Goal: Task Accomplishment & Management: Complete application form

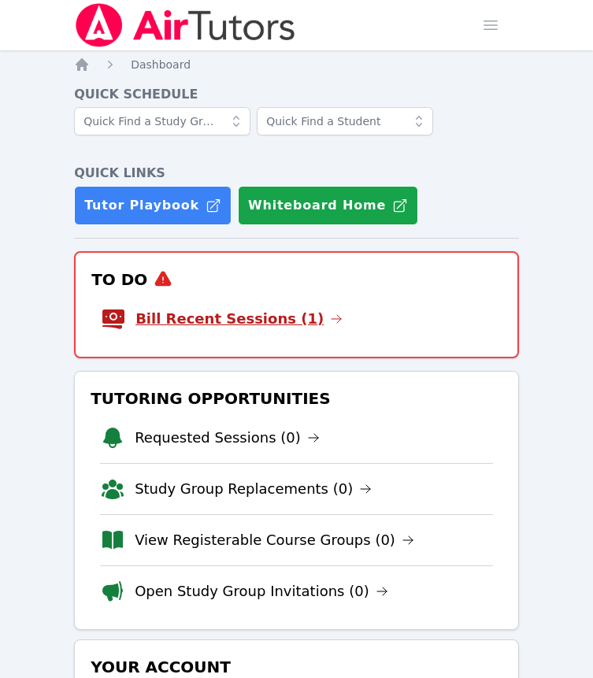
click at [273, 330] on link "Bill Recent Sessions (1)" at bounding box center [238, 319] width 207 height 22
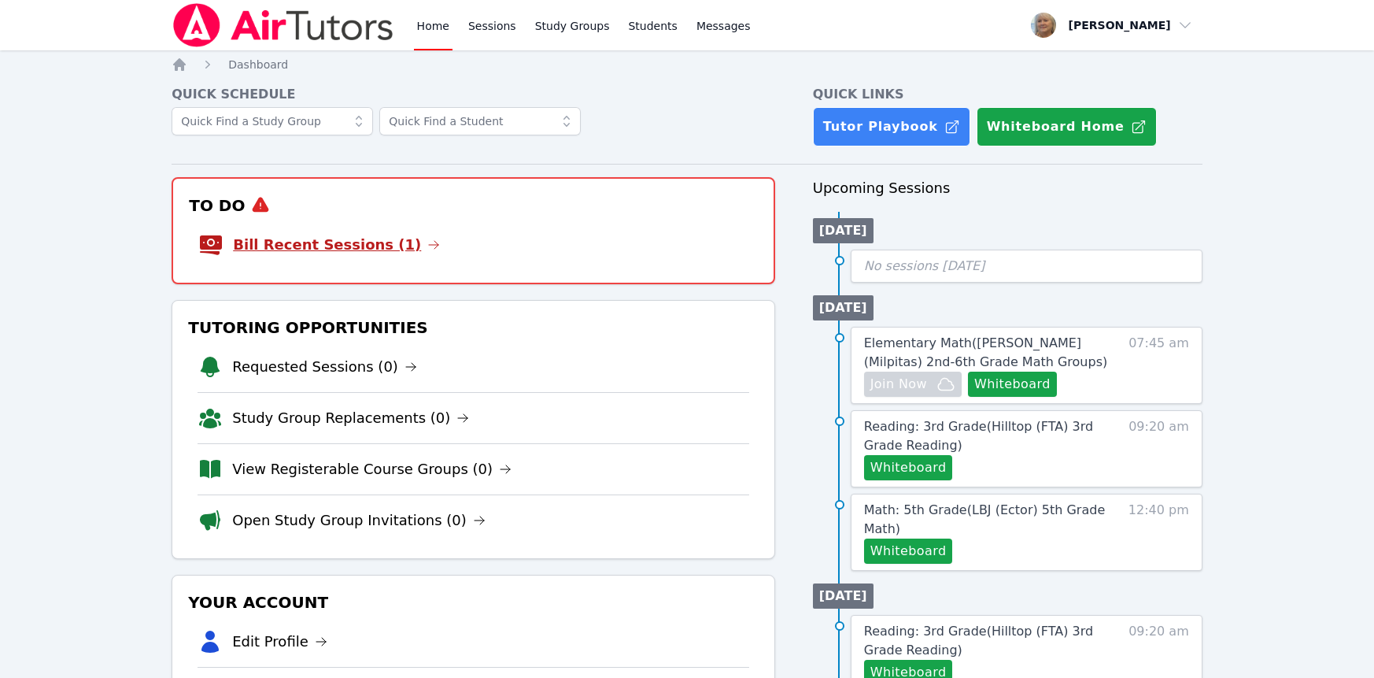
click at [376, 256] on link "Bill Recent Sessions (1)" at bounding box center [336, 245] width 207 height 22
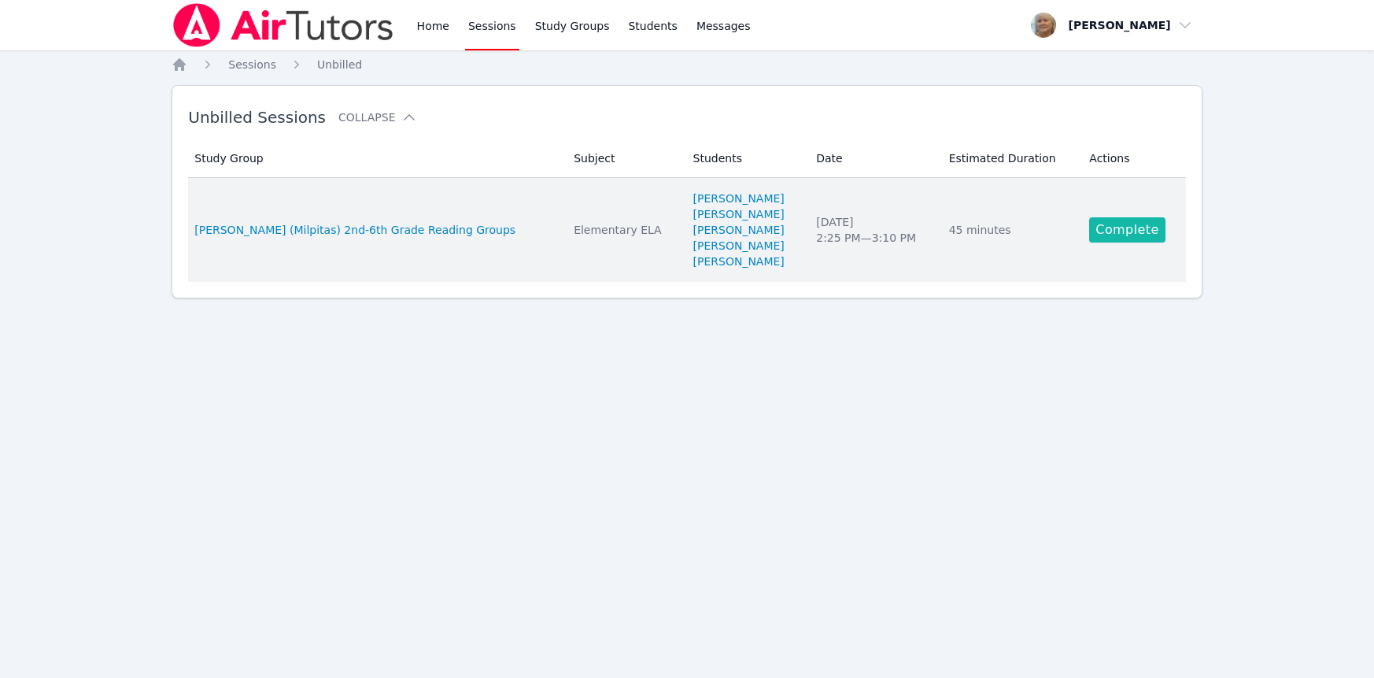
click at [1146, 242] on link "Complete" at bounding box center [1127, 229] width 76 height 25
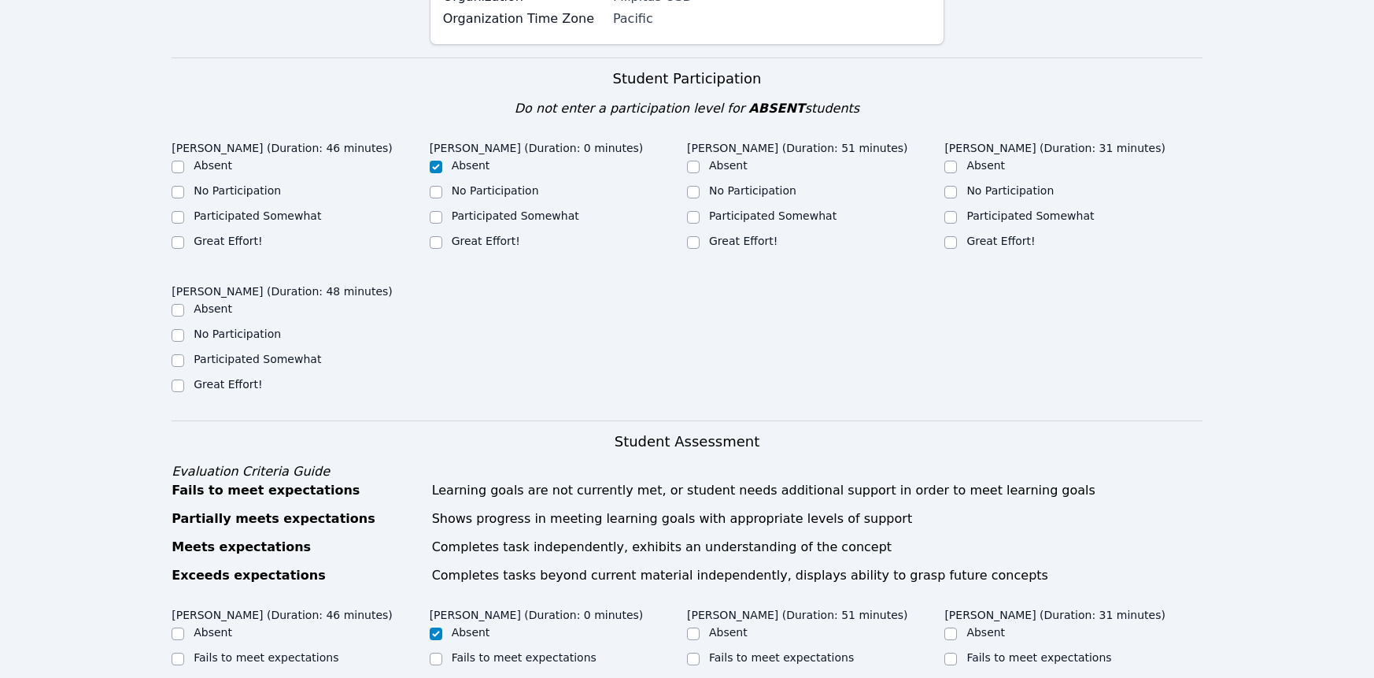
scroll to position [303, 0]
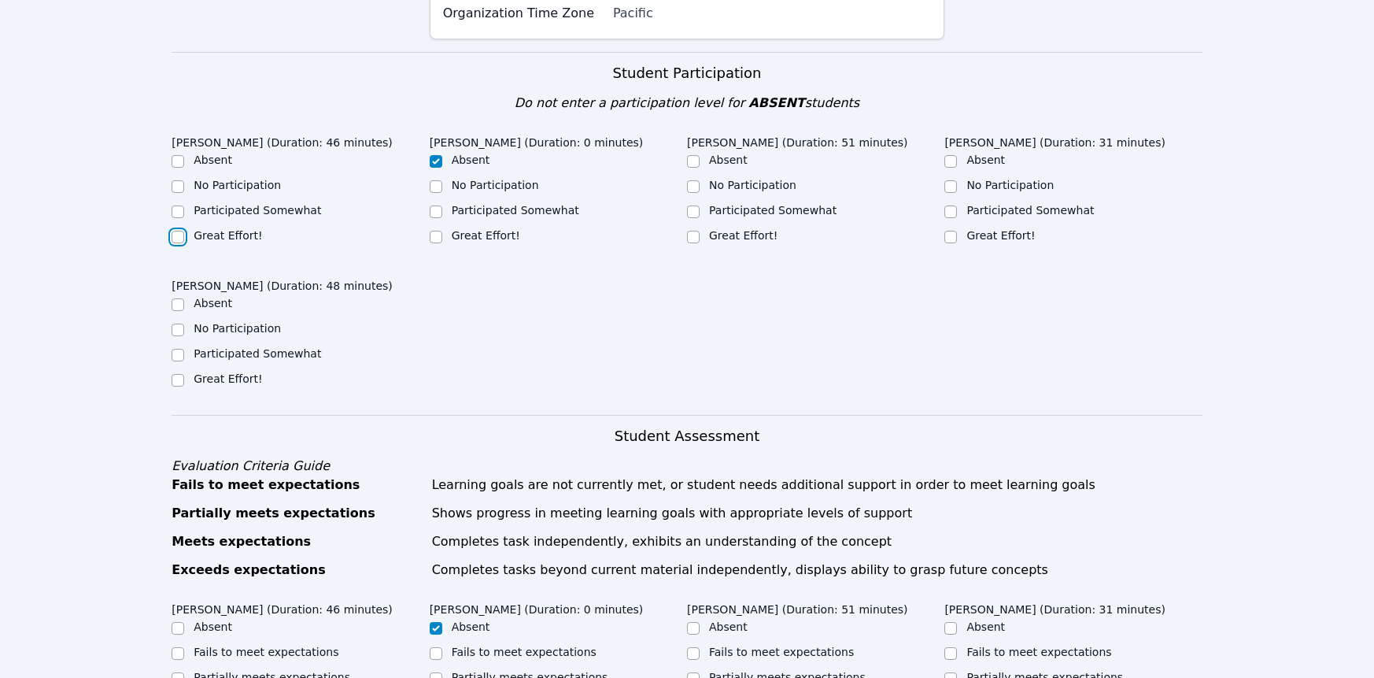
click at [180, 243] on input "Great Effort!" at bounding box center [178, 237] width 13 height 13
checkbox input "true"
click at [694, 243] on input "Great Effort!" at bounding box center [693, 237] width 13 height 13
checkbox input "true"
click at [951, 218] on input "Participated Somewhat" at bounding box center [950, 211] width 13 height 13
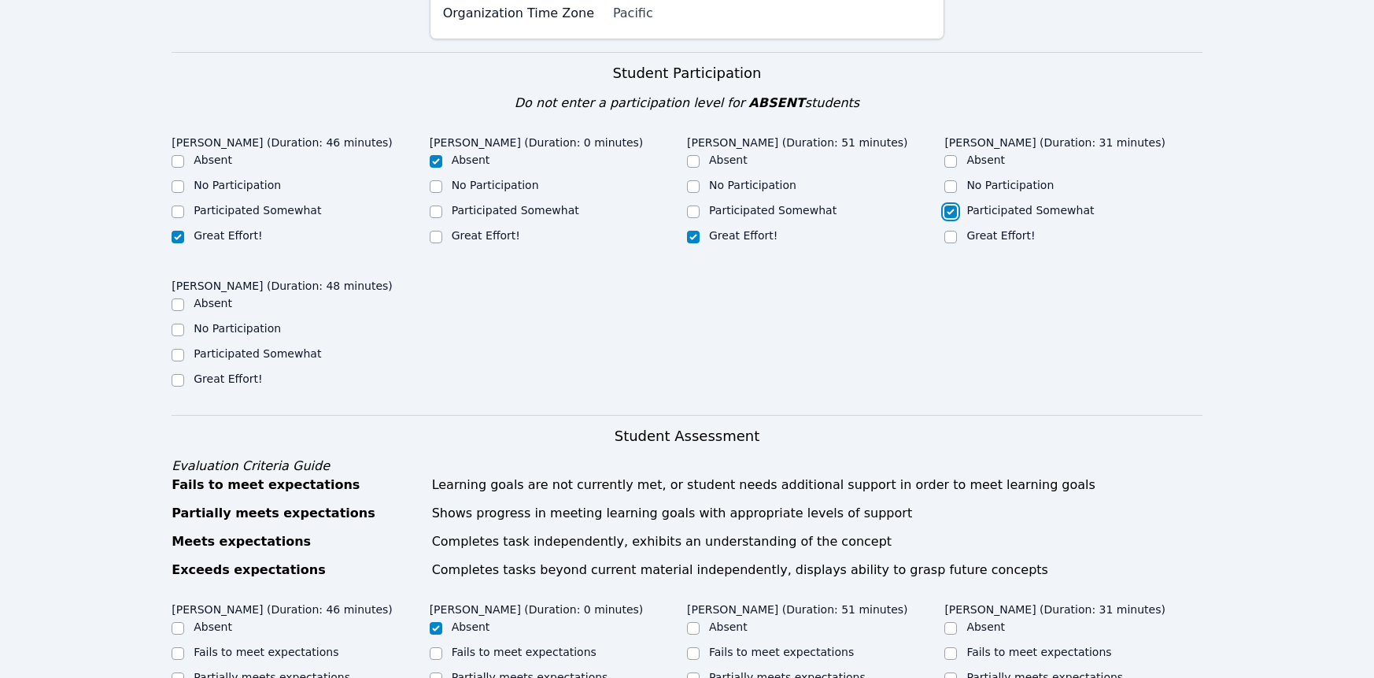
checkbox input "true"
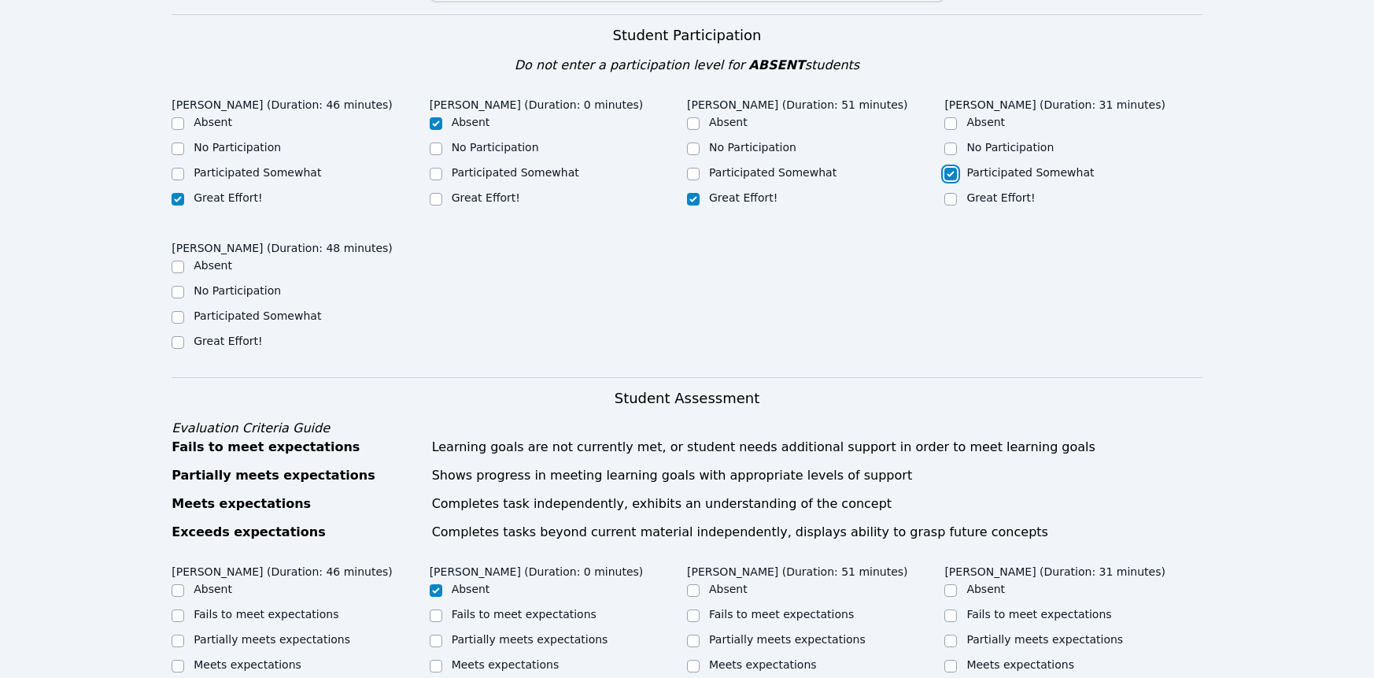
scroll to position [357, 0]
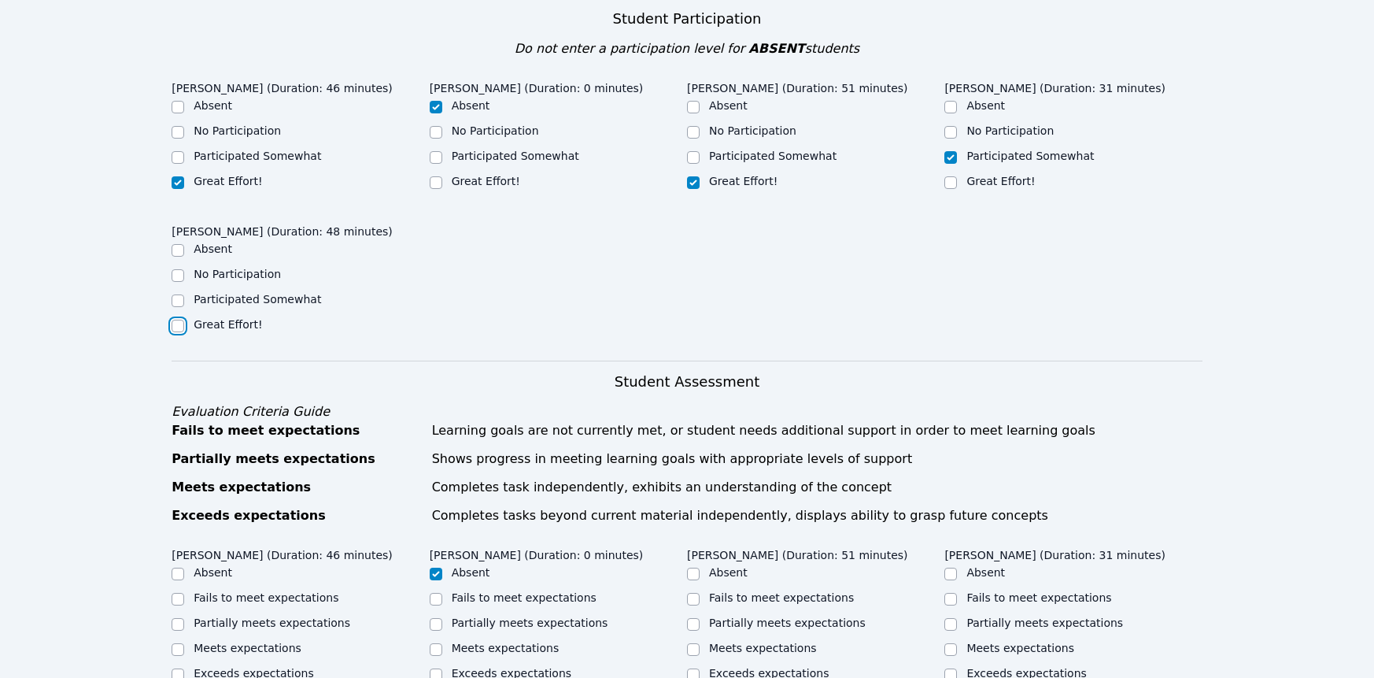
click at [181, 332] on input "Great Effort!" at bounding box center [178, 325] width 13 height 13
checkbox input "true"
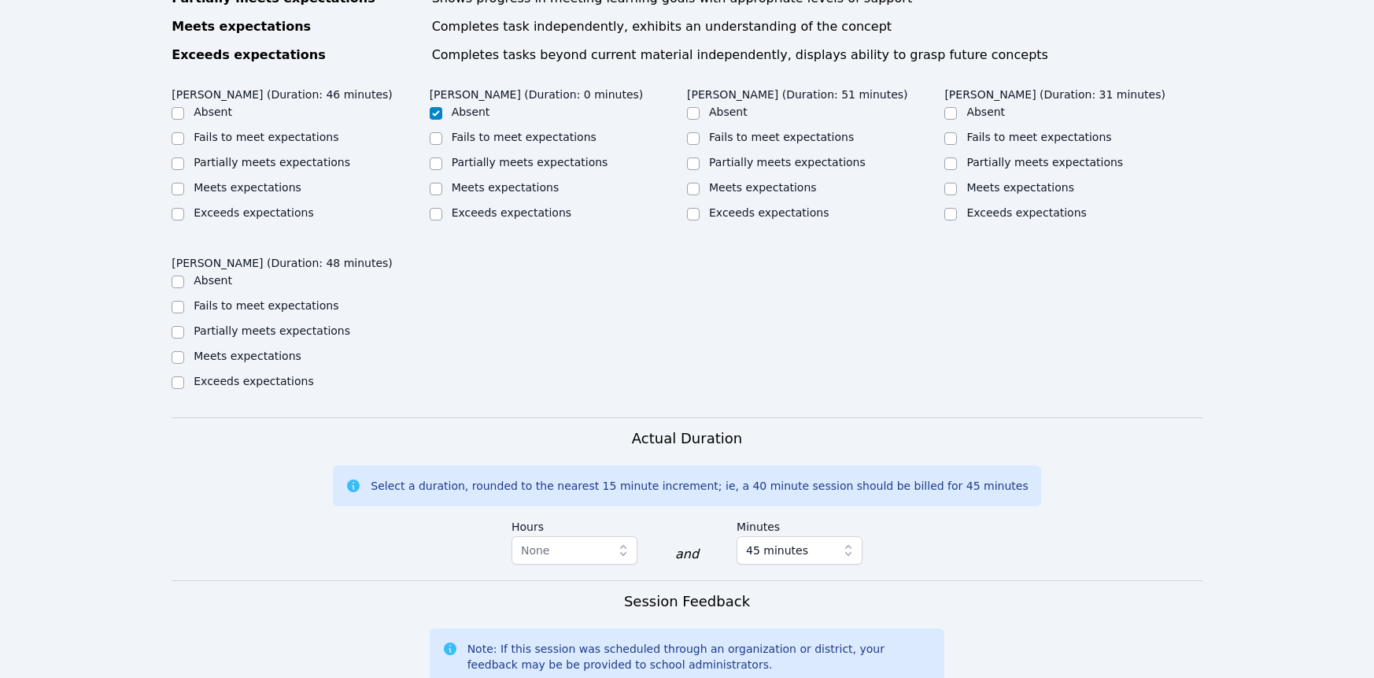
scroll to position [831, 0]
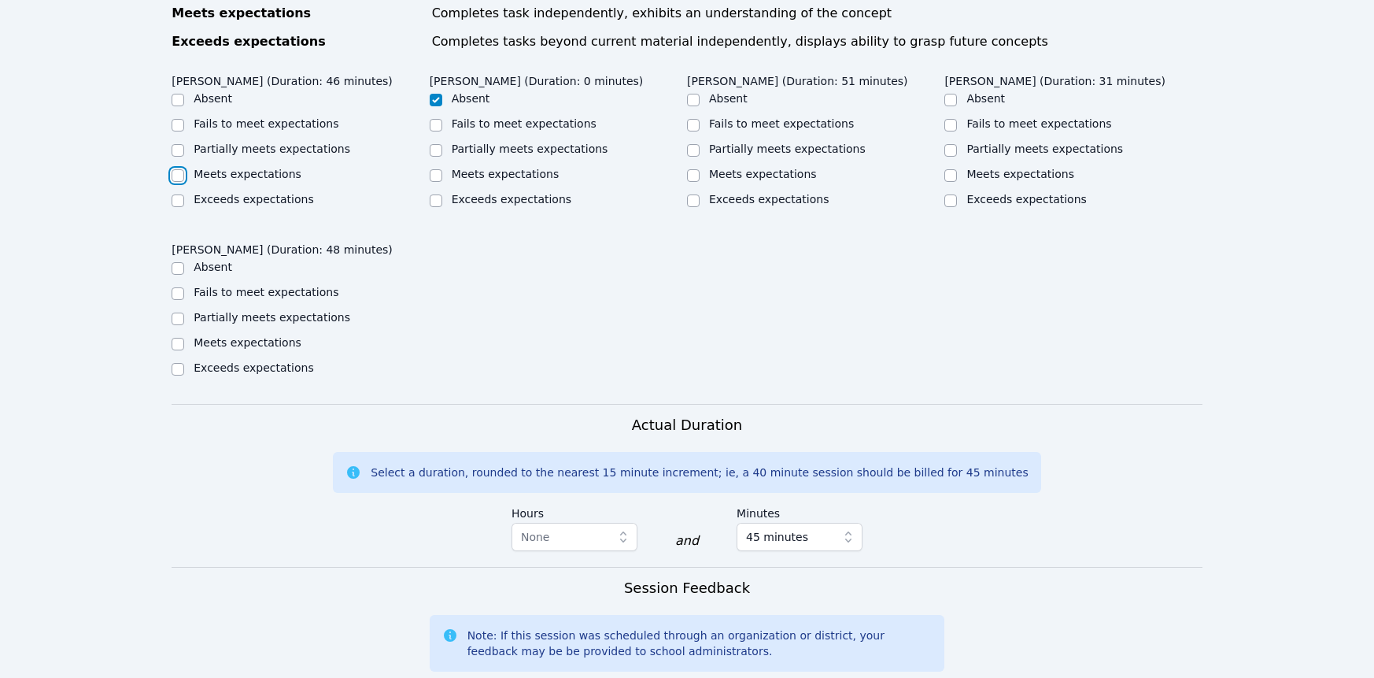
click at [176, 182] on input "Meets expectations" at bounding box center [178, 175] width 13 height 13
checkbox input "true"
click at [696, 157] on input "Partially meets expectations" at bounding box center [693, 150] width 13 height 13
checkbox input "true"
click at [951, 157] on input "Partially meets expectations" at bounding box center [950, 150] width 13 height 13
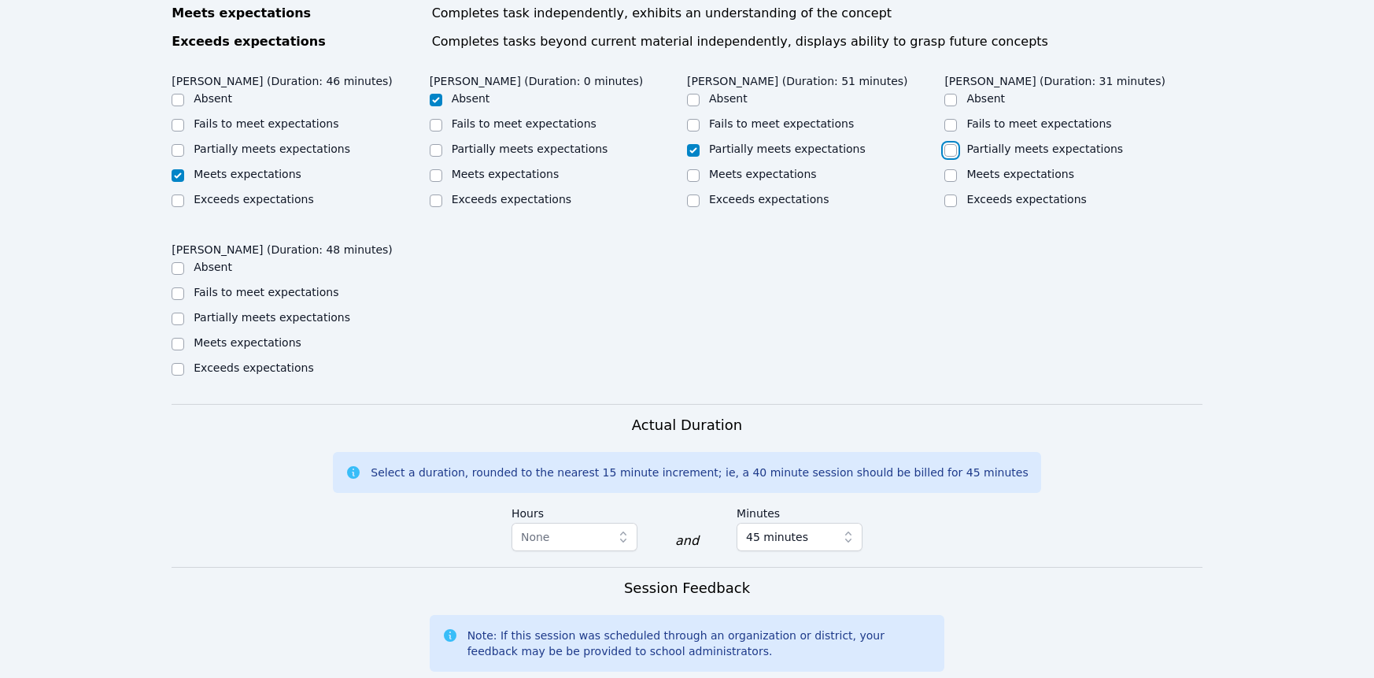
checkbox input "true"
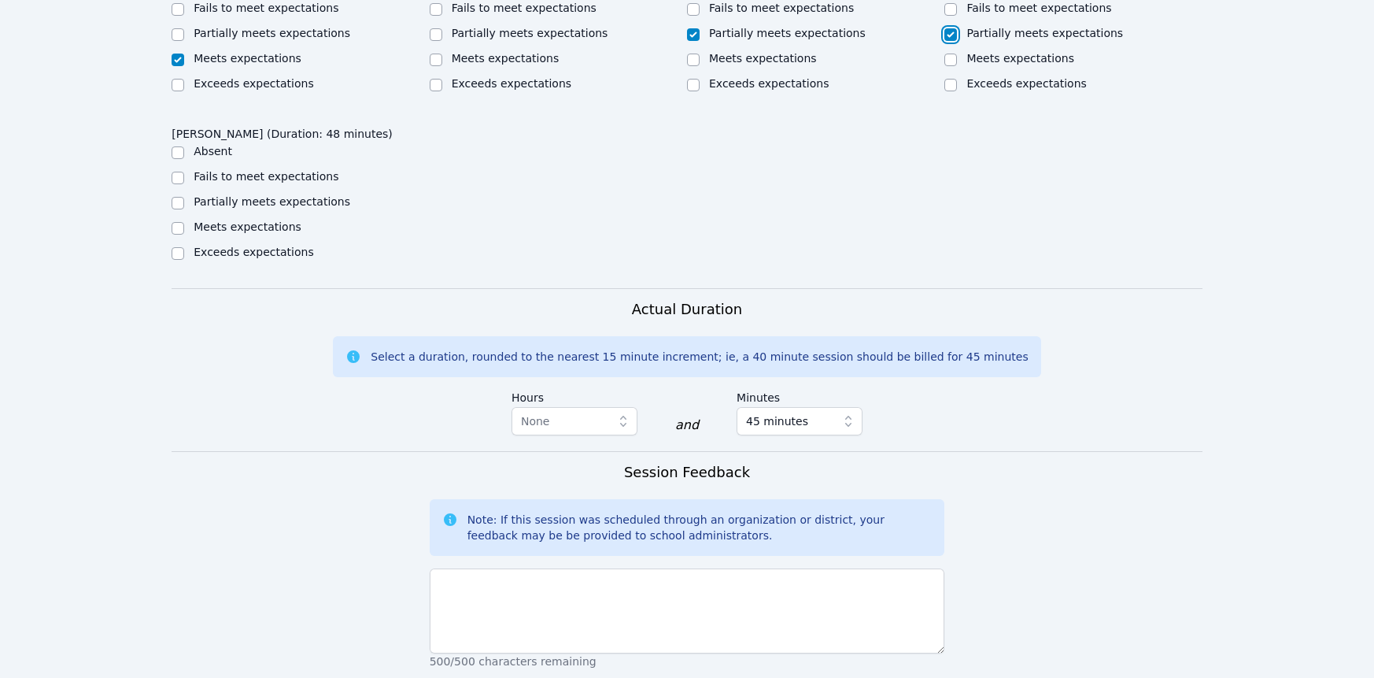
scroll to position [996, 0]
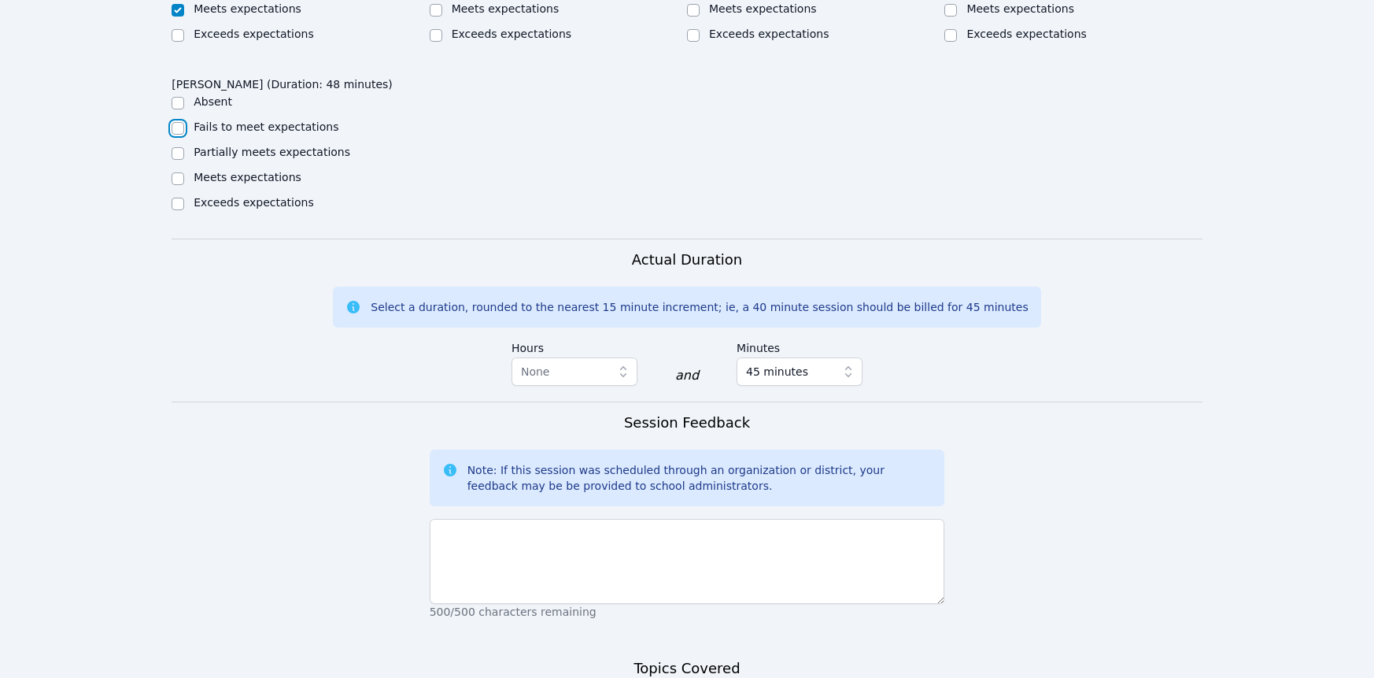
click at [179, 135] on input "Fails to meet expectations" at bounding box center [178, 128] width 13 height 13
checkbox input "true"
click at [180, 160] on input "Partially meets expectations" at bounding box center [178, 153] width 13 height 13
checkbox input "true"
checkbox input "false"
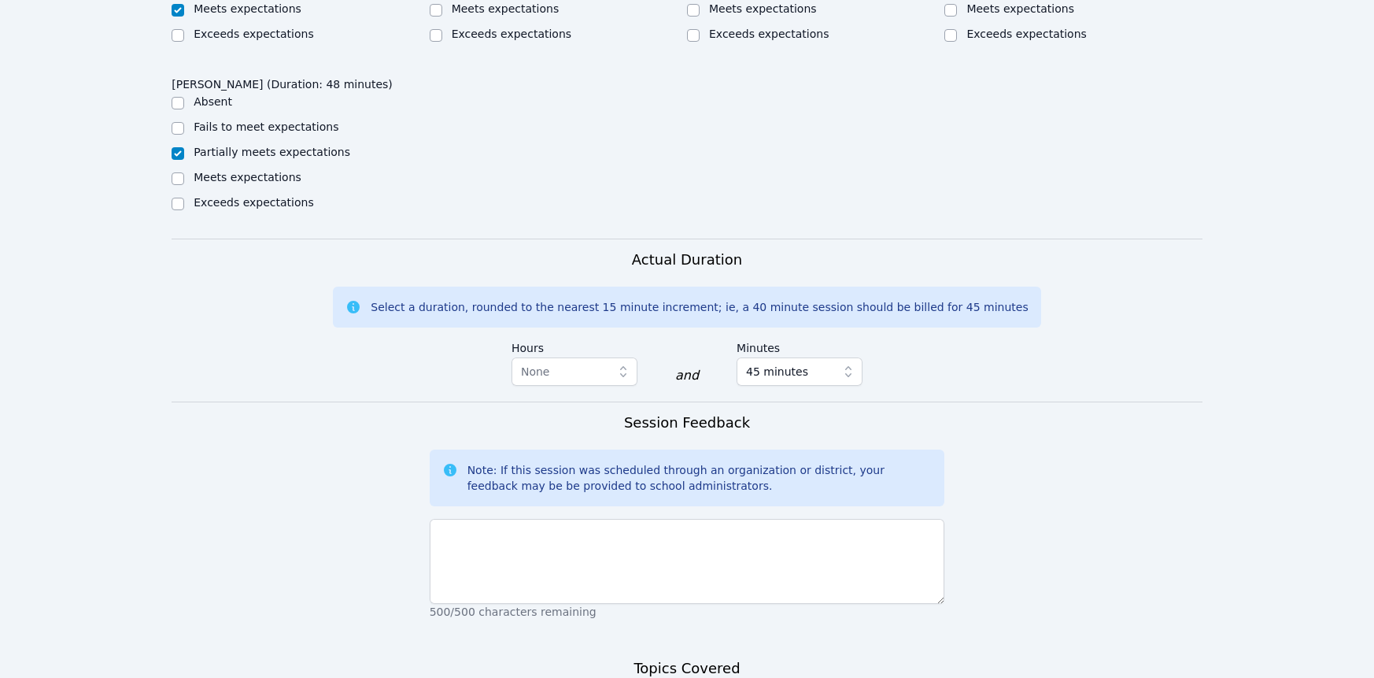
drag, startPoint x: 955, startPoint y: 216, endPoint x: 959, endPoint y: 258, distance: 42.8
checkbox input "true"
checkbox input "false"
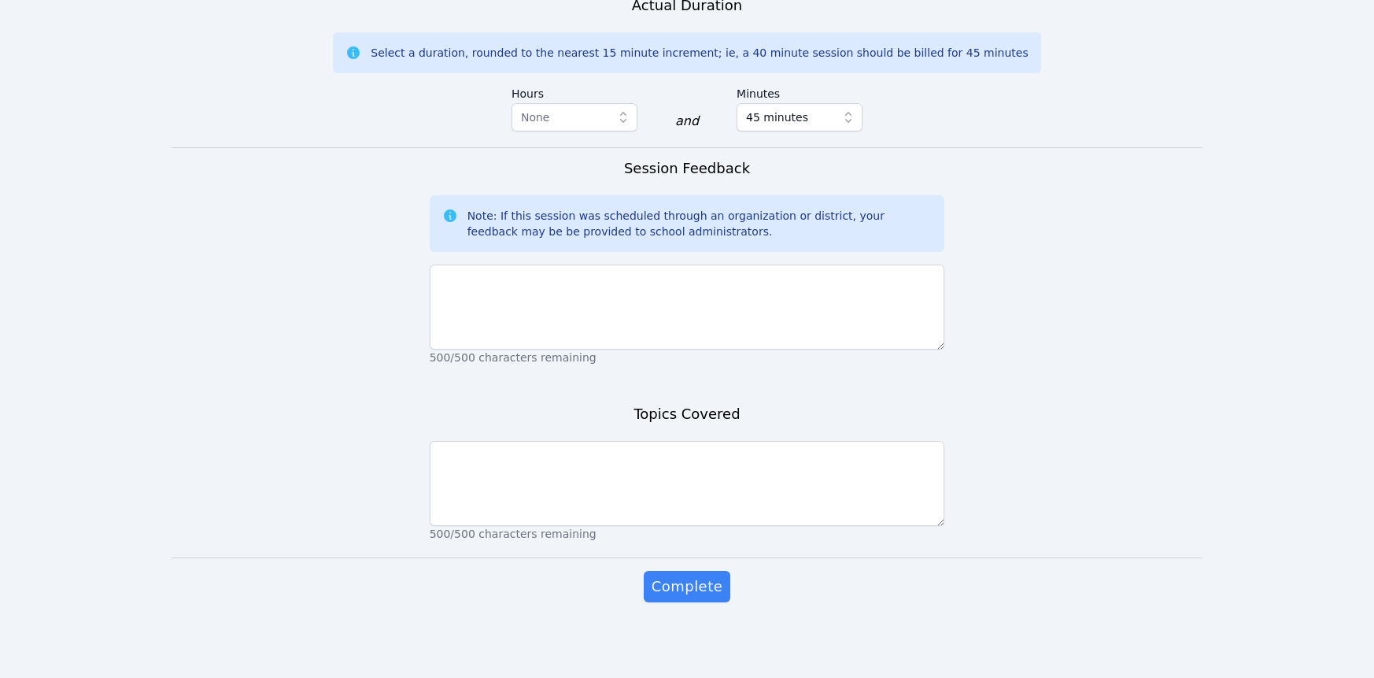
scroll to position [1433, 0]
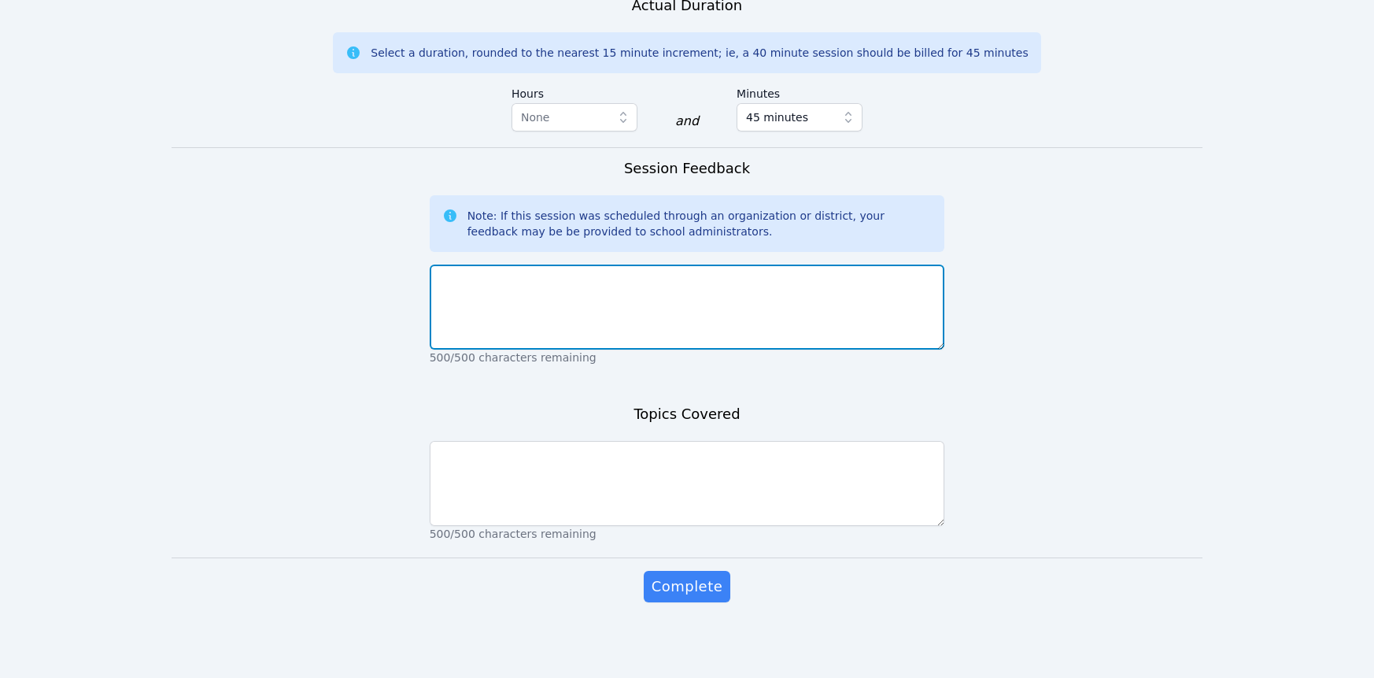
click at [758, 349] on textarea at bounding box center [687, 306] width 515 height 85
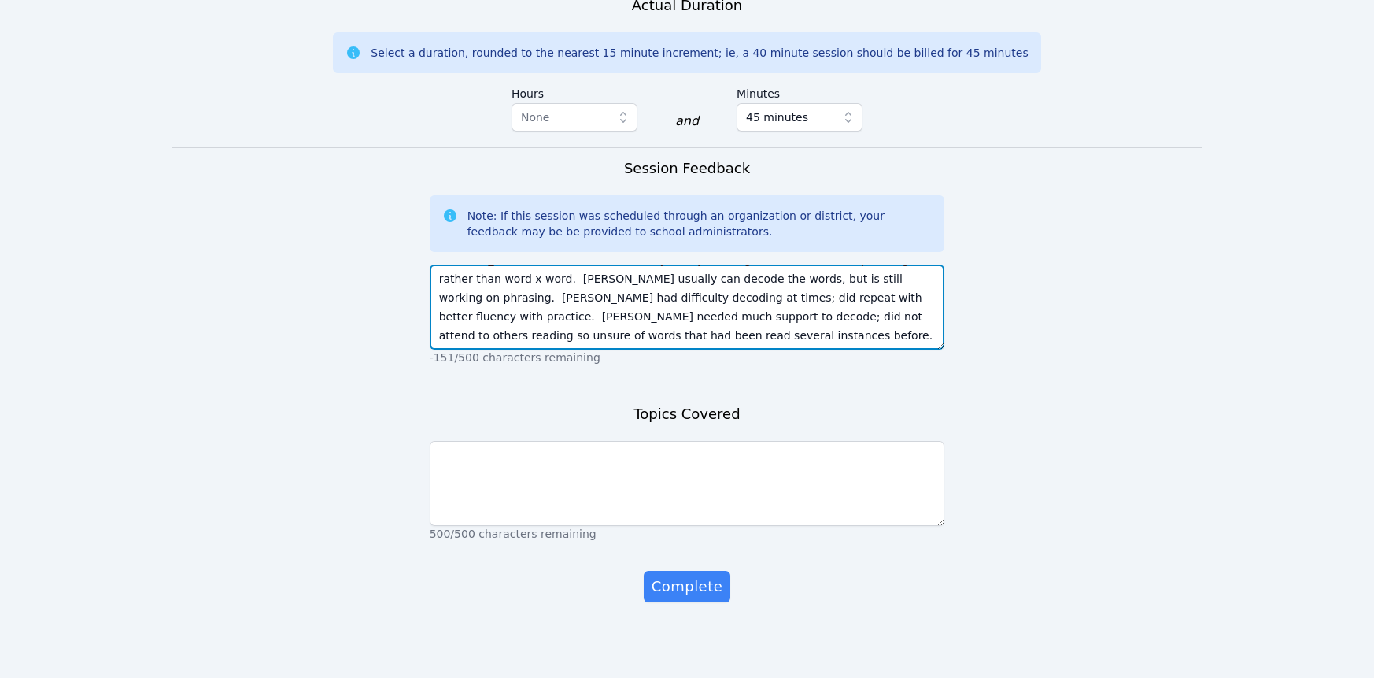
scroll to position [156, 0]
drag, startPoint x: 903, startPoint y: 508, endPoint x: 859, endPoint y: 510, distance: 44.1
click at [859, 349] on textarea "Josephine, Wenzi, and Husna worked well and participated. Aljur logged in later…" at bounding box center [687, 306] width 515 height 85
click at [482, 349] on textarea "Josephine, Wenzi, and Husna worked well and participated. Aljur logged in later…" at bounding box center [687, 306] width 515 height 85
drag, startPoint x: 591, startPoint y: 534, endPoint x: 502, endPoint y: 536, distance: 89.0
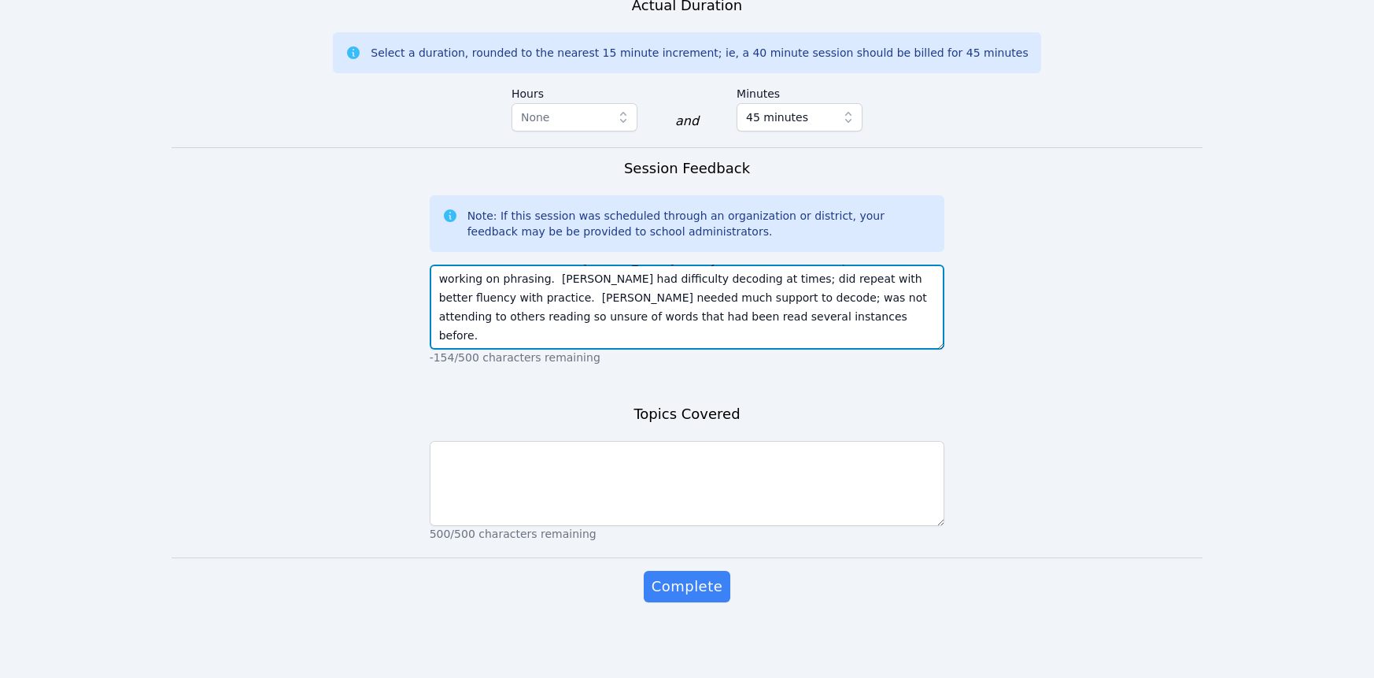
click at [502, 349] on textarea "Josephine, Wenzi, and Husna worked well and participated. Aljur logged in later…" at bounding box center [687, 306] width 515 height 85
click at [450, 349] on textarea "Josephine, Wenzi, and Husna worked well and participated. Aljur logged in later…" at bounding box center [687, 306] width 515 height 85
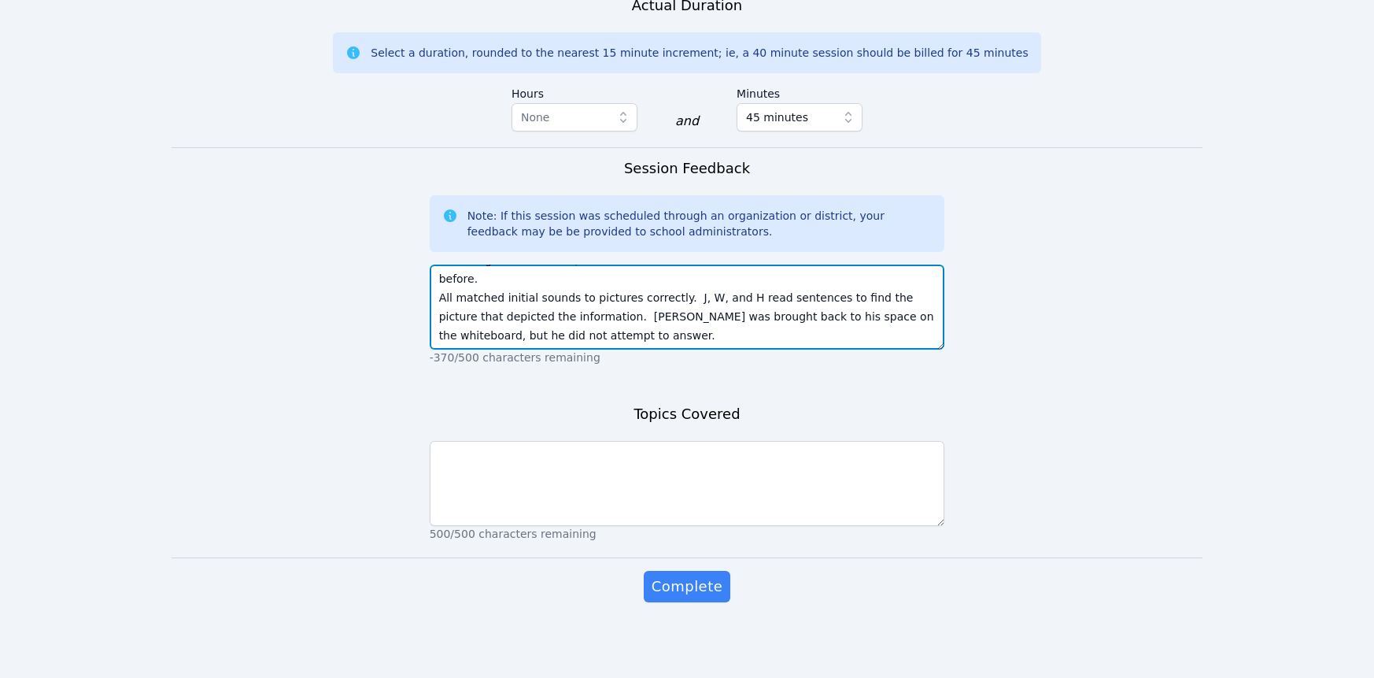
scroll to position [1747, 0]
type textarea "Josephine, Wenzi, and Husna worked well and participated. Aljur logged in later…"
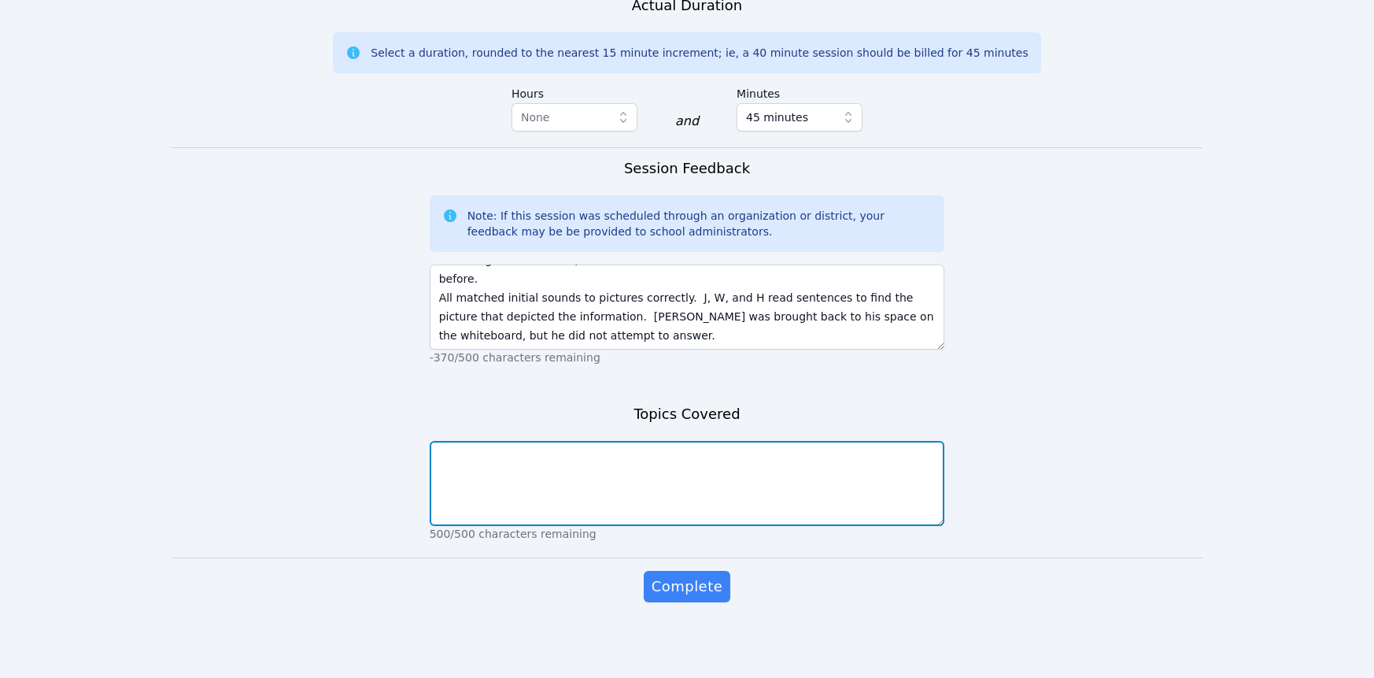
click at [636, 441] on textarea at bounding box center [687, 483] width 515 height 85
click at [591, 441] on textarea "Fluency -- phrasing; inflection Decoding- cvc words Vocab-- "super" words" at bounding box center [687, 483] width 515 height 85
click at [500, 441] on textarea "Fluency -- phrasing; inflection Decoding- cvc words Vocab-- "super" words" at bounding box center [687, 483] width 515 height 85
click at [663, 441] on textarea "Fluency -- phrasing; inflection Decoding/Encoding- cvc words Vocab-- "super" wo…" at bounding box center [687, 483] width 515 height 85
click at [593, 456] on textarea "Fluency -- phrasing; inflection Decoding/Encoding- cvc words - read and spell/w…" at bounding box center [687, 483] width 515 height 85
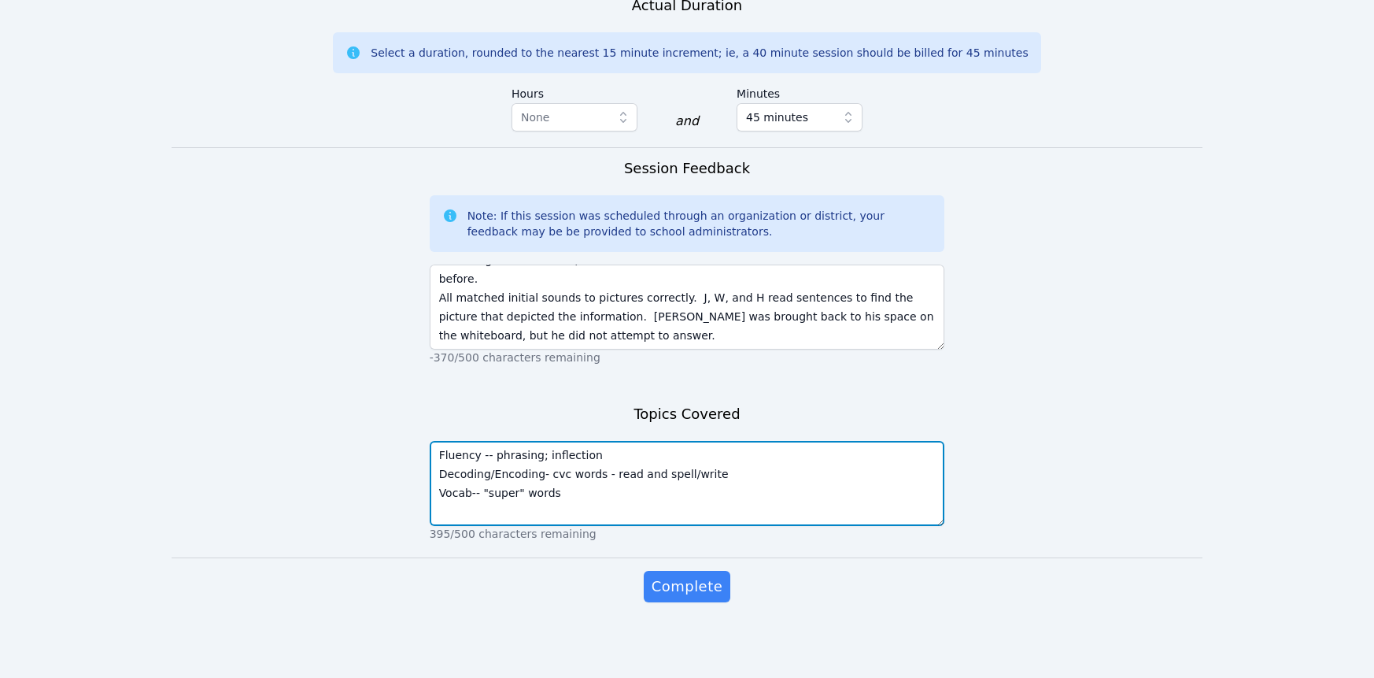
scroll to position [1728, 0]
click at [606, 465] on textarea "Fluency -- phrasing; inflection Decoding/Encoding- cvc words - read and spell/w…" at bounding box center [687, 483] width 515 height 85
type textarea "Fluency -- phrasing; inflection Decoding/Encoding- cvc words - read and spell/w…"
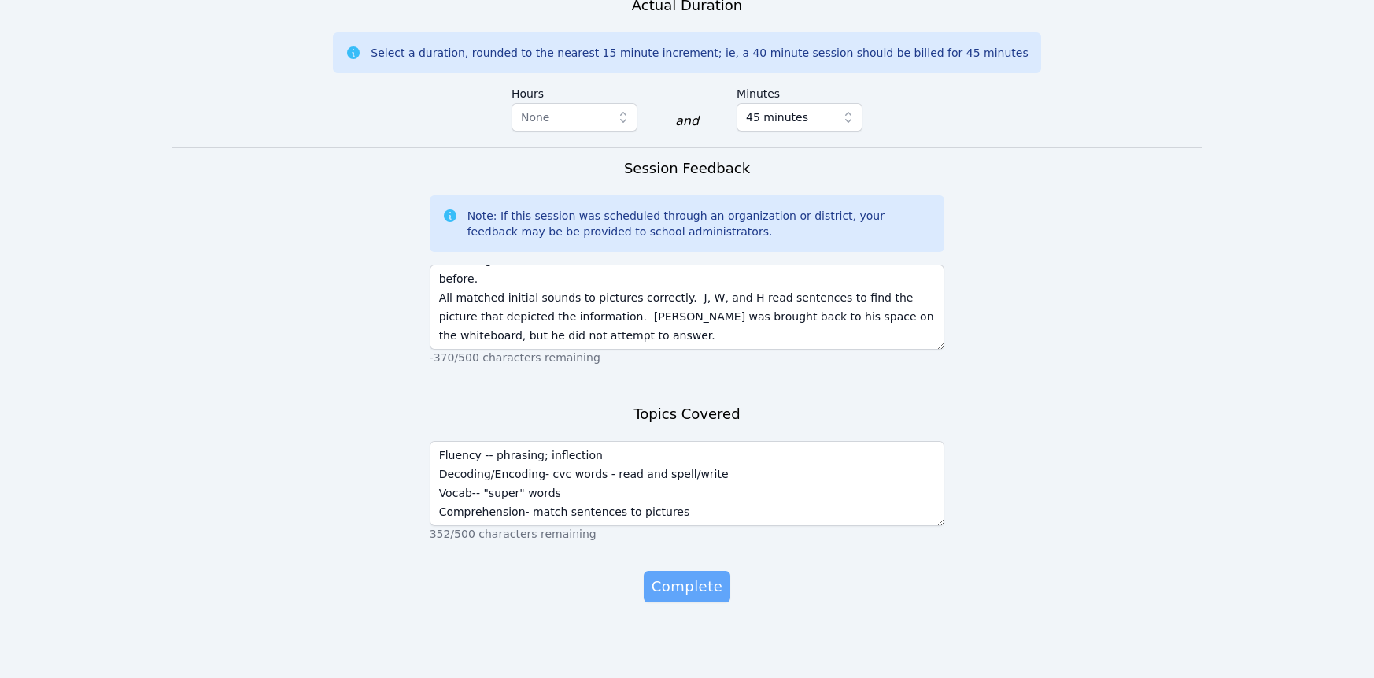
click at [688, 593] on span "Complete" at bounding box center [687, 586] width 71 height 22
